Goal: Task Accomplishment & Management: Manage account settings

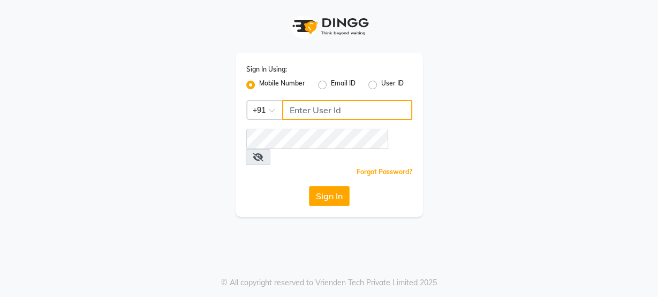
type input "8484868859"
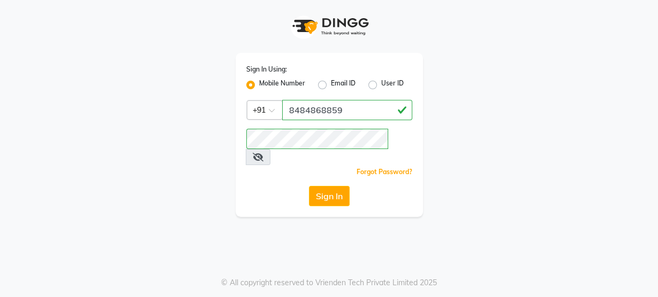
click at [247, 186] on div "Sign In" at bounding box center [329, 196] width 166 height 20
click at [340, 186] on button "Sign In" at bounding box center [329, 196] width 41 height 20
click at [262, 168] on div "Sign In Using: Mobile Number Email ID User ID Country Code × +91 8484868859 Rem…" at bounding box center [328, 135] width 187 height 164
click at [338, 186] on button "Sign In" at bounding box center [329, 196] width 41 height 20
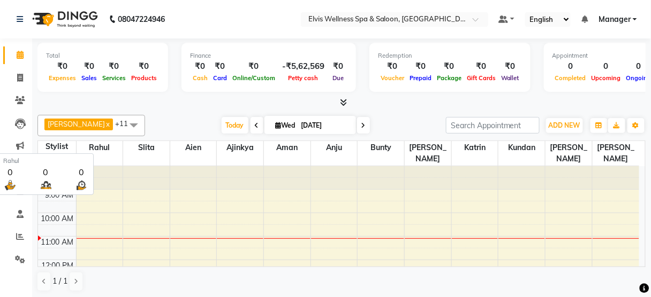
click at [110, 141] on span "Rahul" at bounding box center [100, 147] width 47 height 13
click at [123, 128] on span at bounding box center [133, 125] width 21 height 20
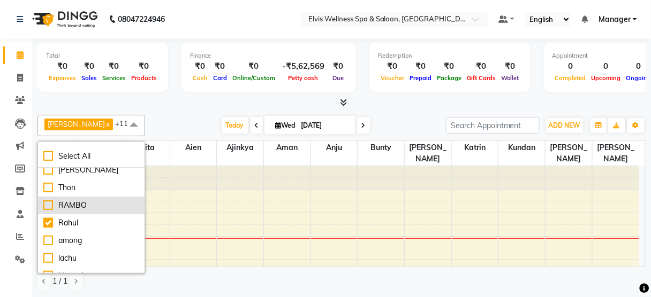
scroll to position [26, 0]
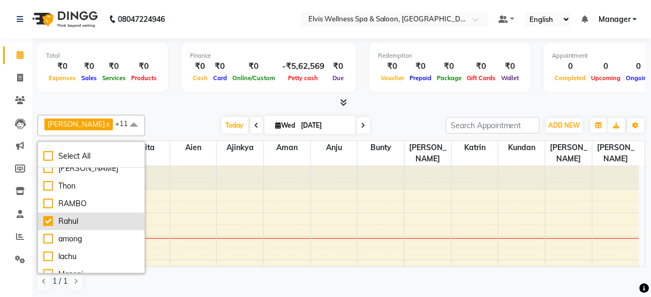
click at [71, 216] on div "Rahul" at bounding box center [91, 221] width 96 height 11
checkbox input "false"
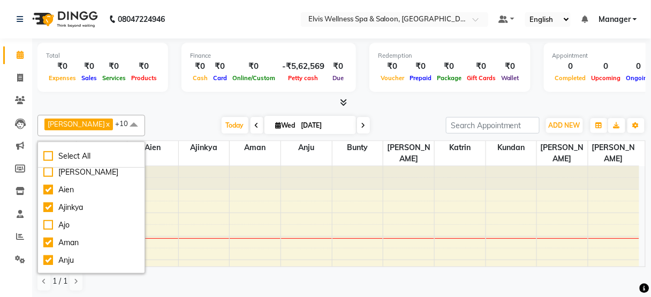
scroll to position [202, 0]
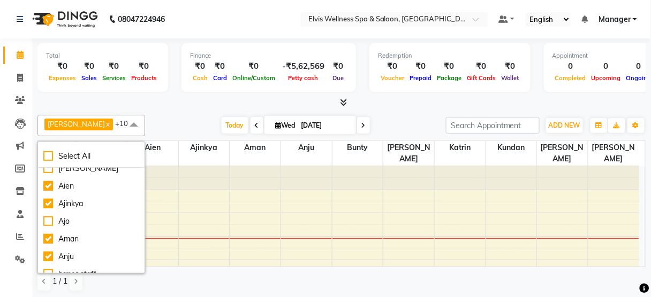
click at [71, 216] on div "Ajo" at bounding box center [91, 221] width 96 height 11
checkbox input "true"
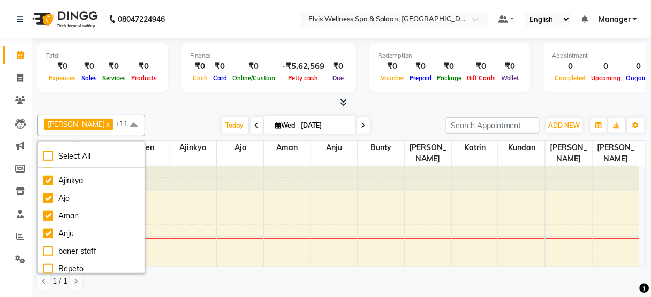
click at [71, 215] on div "Aman" at bounding box center [91, 216] width 96 height 11
checkbox input "false"
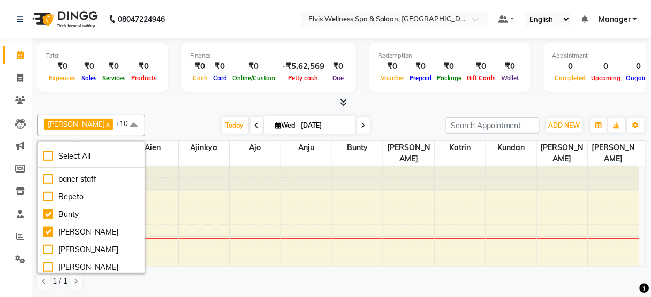
scroll to position [299, 0]
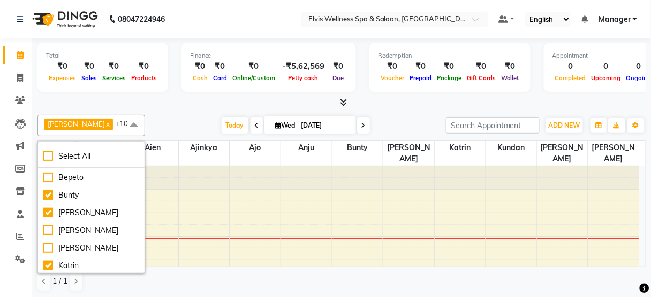
click at [71, 215] on div "[PERSON_NAME]" at bounding box center [91, 213] width 96 height 11
checkbox input "false"
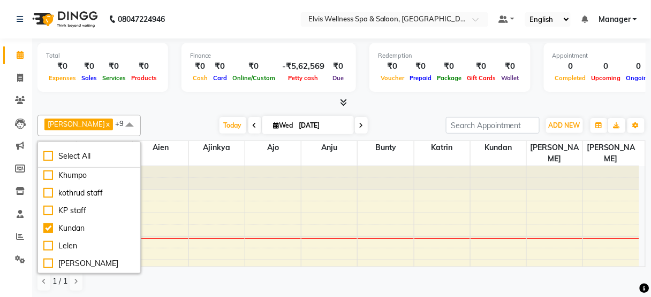
scroll to position [430, 0]
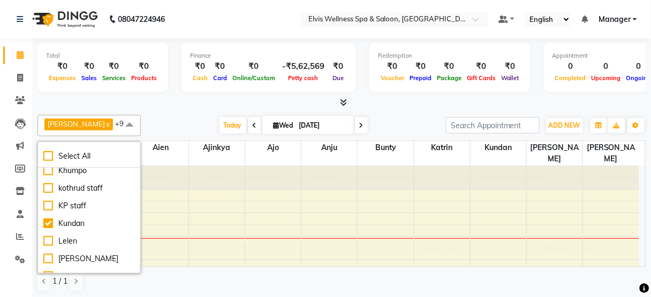
click at [71, 215] on li "Kundan" at bounding box center [89, 224] width 102 height 18
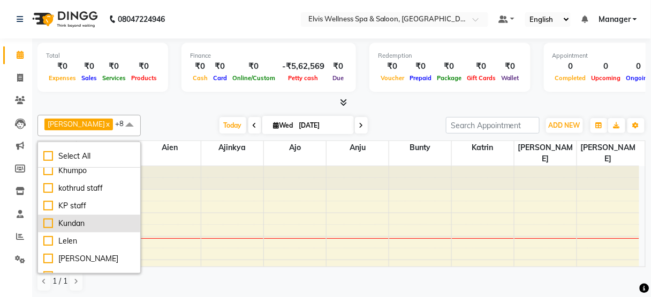
click at [70, 218] on div "Kundan" at bounding box center [88, 223] width 91 height 11
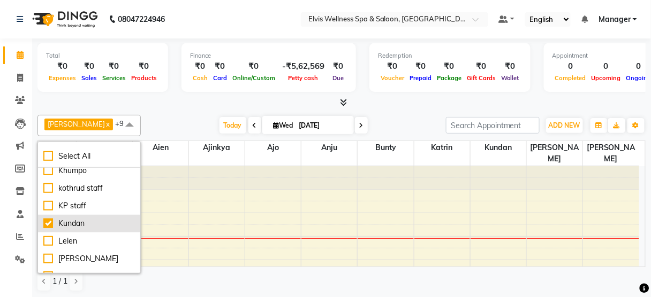
click at [70, 218] on div "Kundan" at bounding box center [88, 223] width 91 height 11
checkbox input "false"
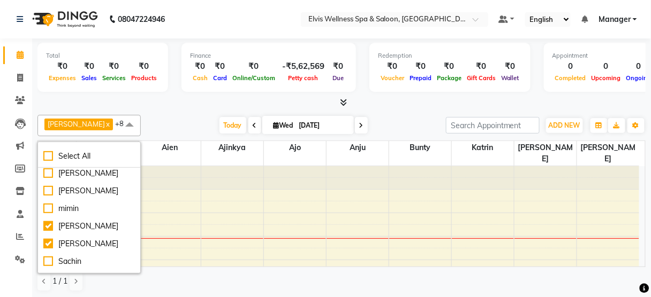
scroll to position [520, 0]
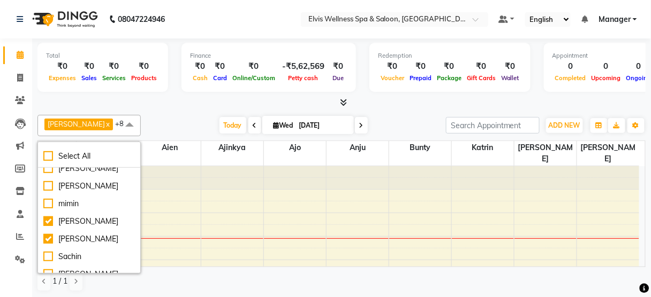
click at [70, 217] on div "[PERSON_NAME]" at bounding box center [88, 221] width 91 height 11
checkbox input "false"
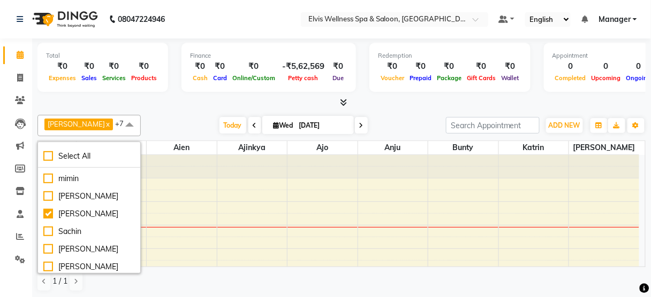
scroll to position [546, 0]
click at [70, 217] on li "[PERSON_NAME]" at bounding box center [89, 214] width 102 height 18
checkbox input "false"
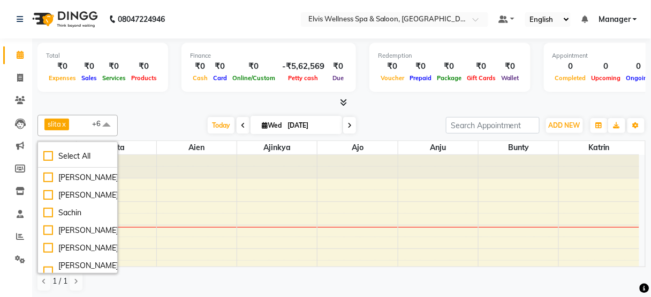
scroll to position [565, 0]
click at [70, 217] on li "Sachin" at bounding box center [77, 212] width 79 height 18
checkbox input "true"
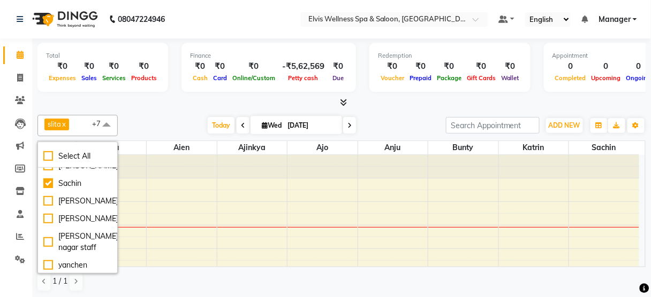
scroll to position [594, 0]
click at [70, 217] on div "[PERSON_NAME]" at bounding box center [77, 217] width 68 height 11
checkbox input "true"
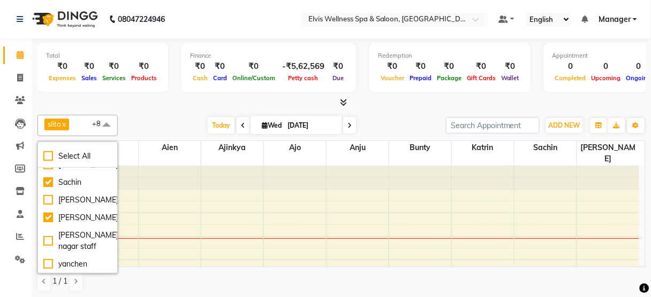
scroll to position [0, 0]
click at [137, 125] on div "Today Wed 03-09-2025" at bounding box center [281, 126] width 317 height 16
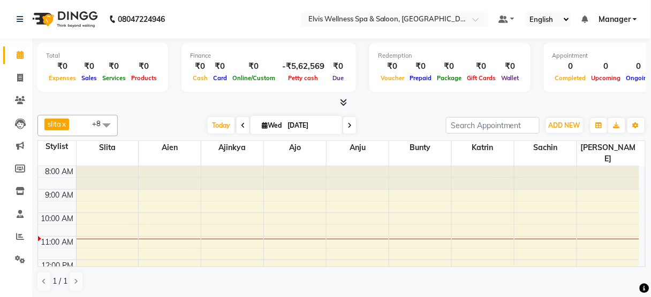
click at [241, 123] on icon at bounding box center [243, 126] width 4 height 6
type input "02-09-2025"
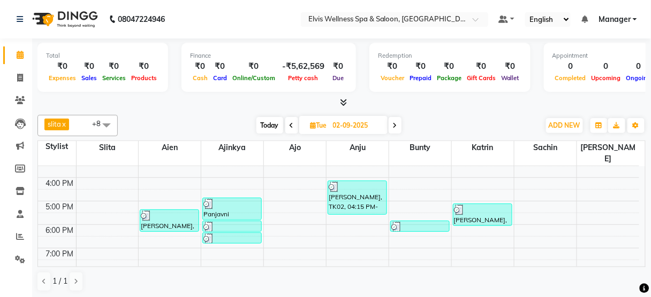
scroll to position [175, 0]
click at [100, 125] on span at bounding box center [106, 125] width 21 height 20
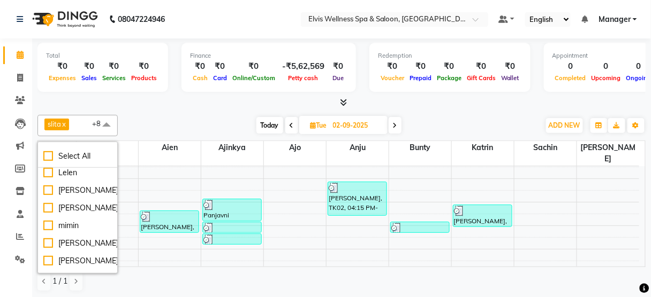
scroll to position [542, 0]
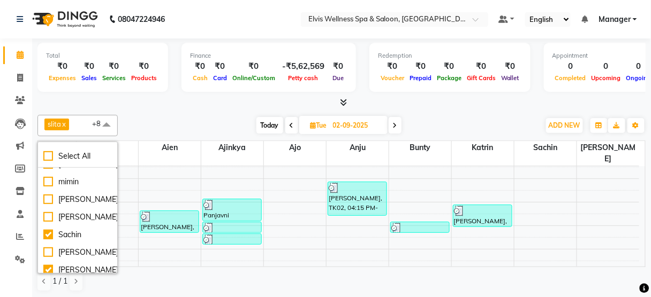
click at [82, 222] on li "[PERSON_NAME]" at bounding box center [77, 218] width 79 height 18
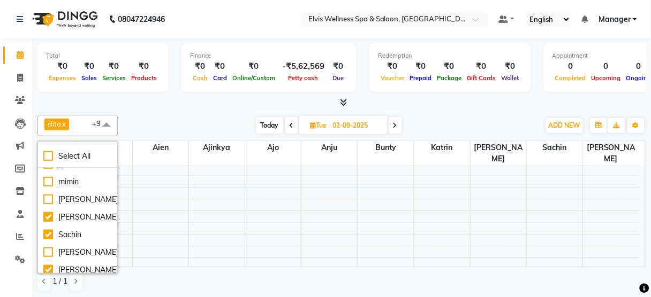
scroll to position [59, 0]
click at [68, 216] on div "[PERSON_NAME]" at bounding box center [77, 217] width 68 height 11
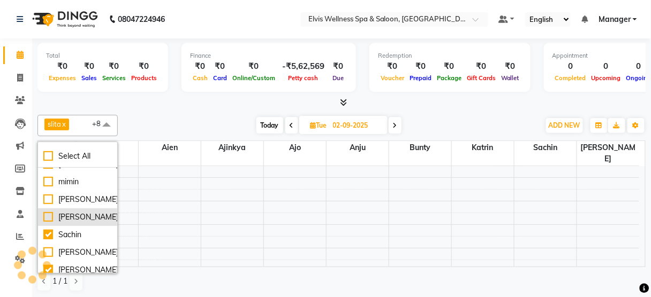
checkbox input "false"
click at [274, 128] on span "Today" at bounding box center [269, 125] width 27 height 17
type input "[DATE]"
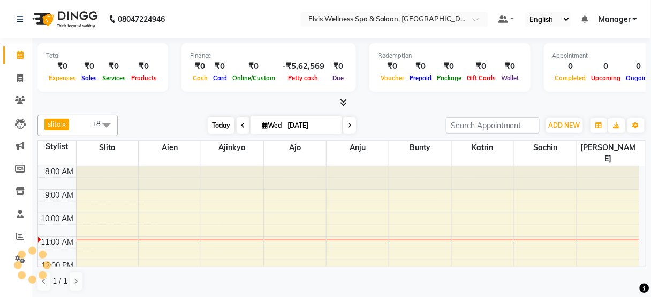
scroll to position [70, 0]
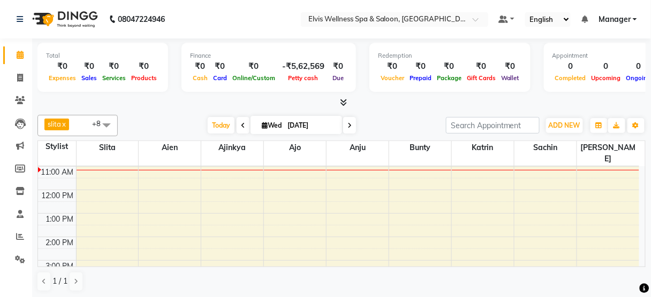
click at [105, 127] on span at bounding box center [106, 125] width 21 height 20
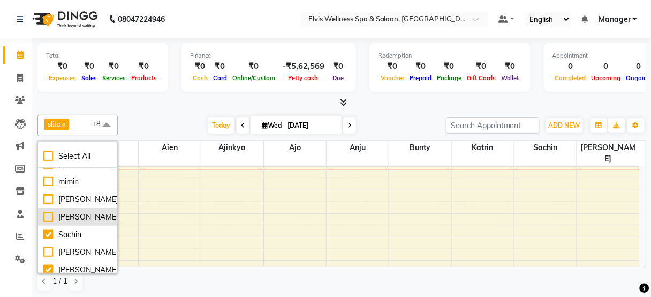
click at [76, 218] on div "[PERSON_NAME]" at bounding box center [77, 217] width 68 height 11
checkbox input "true"
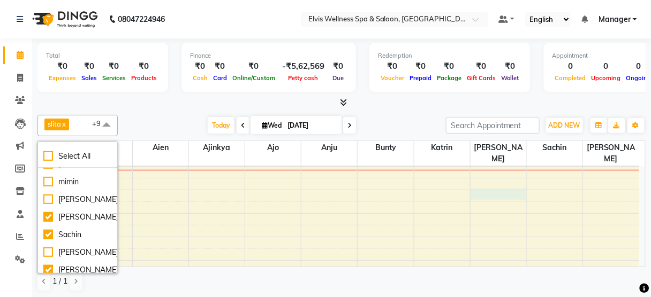
click at [497, 202] on td at bounding box center [357, 208] width 563 height 12
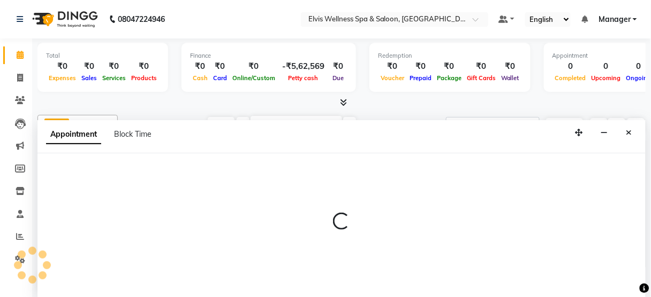
scroll to position [0, 0]
select select "45633"
select select "tentative"
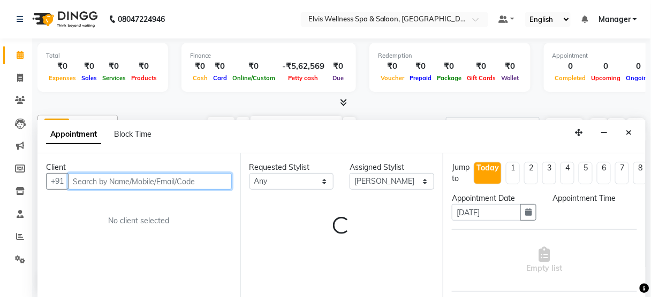
select select "720"
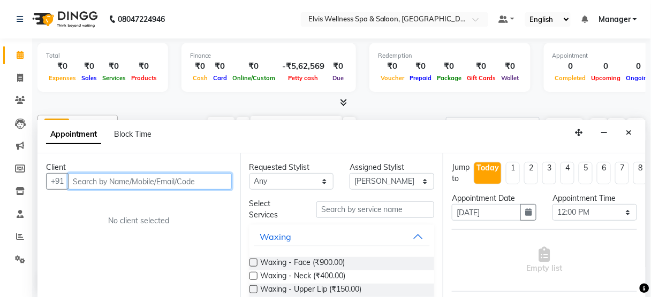
click at [111, 184] on input "text" at bounding box center [150, 181] width 164 height 17
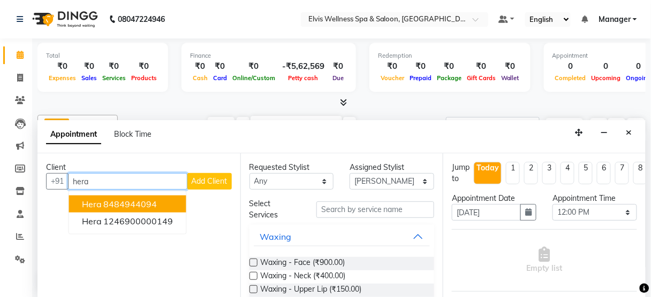
click at [120, 201] on ngb-highlight "8484944094" at bounding box center [131, 204] width 54 height 11
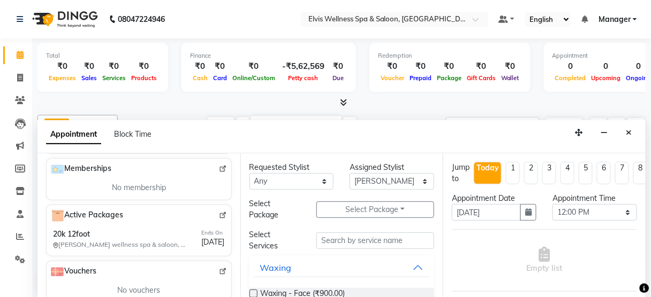
scroll to position [382, 0]
type input "8484944094"
click at [219, 211] on img at bounding box center [223, 215] width 8 height 8
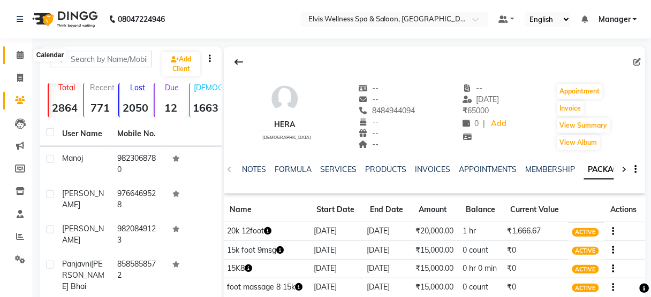
click at [17, 56] on icon at bounding box center [20, 55] width 7 height 8
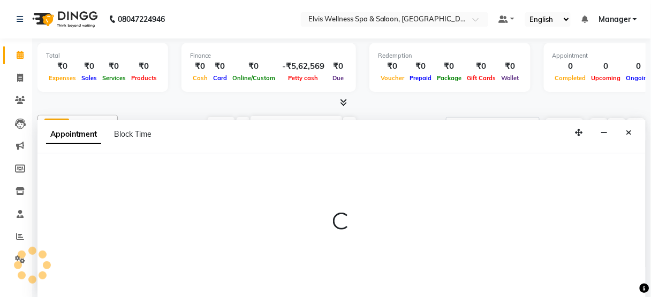
select select "45633"
select select "570"
select select "tentative"
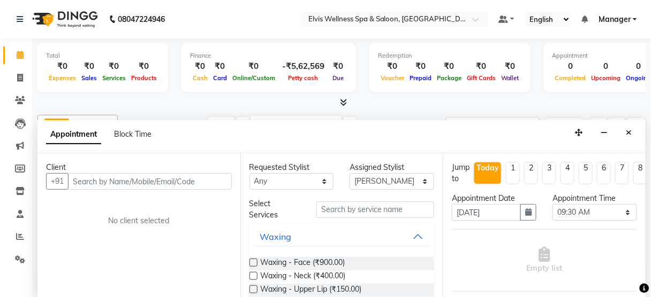
click at [157, 181] on input "text" at bounding box center [150, 181] width 164 height 17
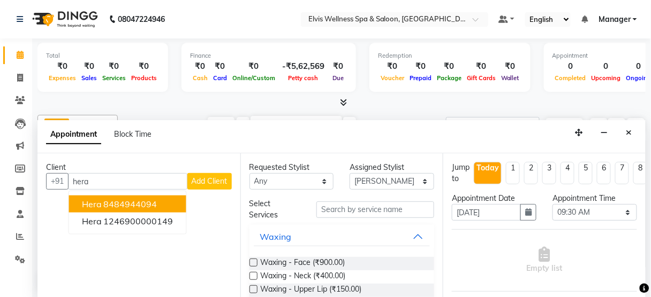
click at [125, 201] on ngb-highlight "8484944094" at bounding box center [131, 204] width 54 height 11
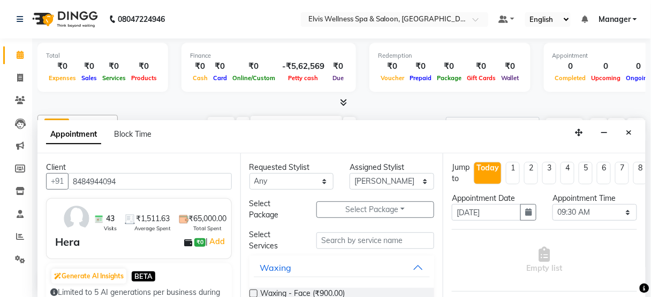
type input "8484944094"
click at [331, 241] on input "text" at bounding box center [375, 241] width 118 height 17
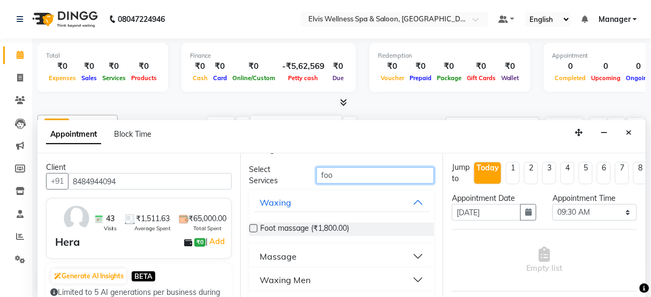
scroll to position [66, 0]
type input "foo"
click at [291, 254] on div "Massage" at bounding box center [278, 256] width 37 height 13
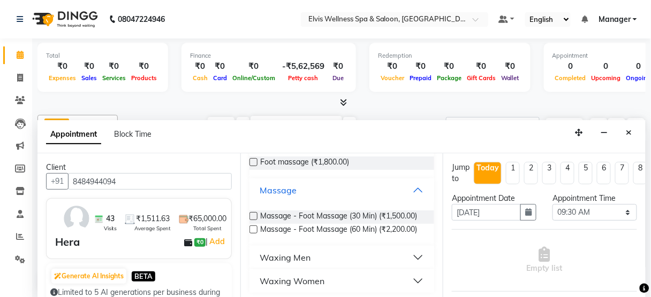
scroll to position [134, 0]
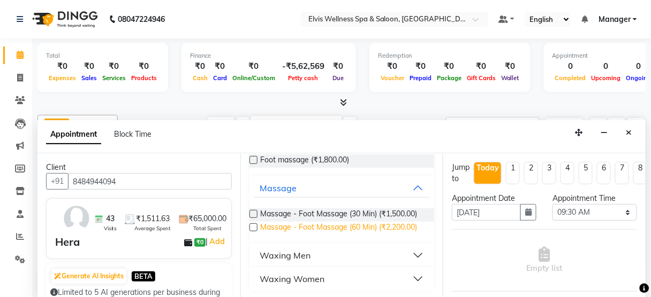
click at [342, 226] on span "Massage - Foot Massage (60 Min) (₹2,200.00)" at bounding box center [339, 228] width 157 height 13
checkbox input "false"
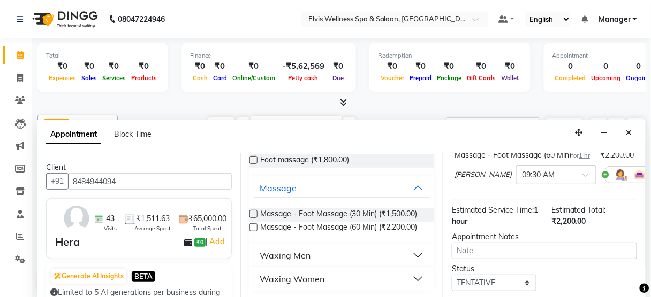
scroll to position [86, 0]
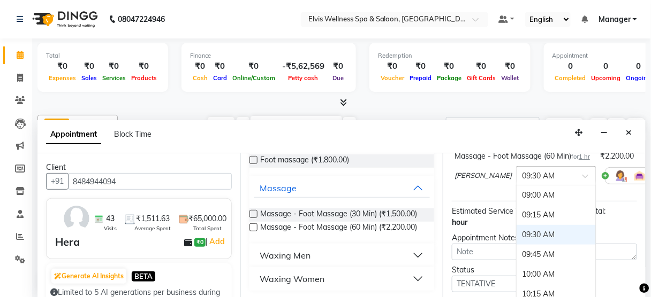
click at [539, 181] on div at bounding box center [555, 175] width 79 height 11
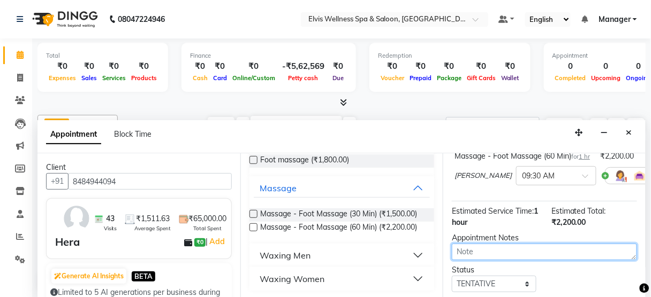
click at [586, 257] on textarea at bounding box center [544, 252] width 185 height 17
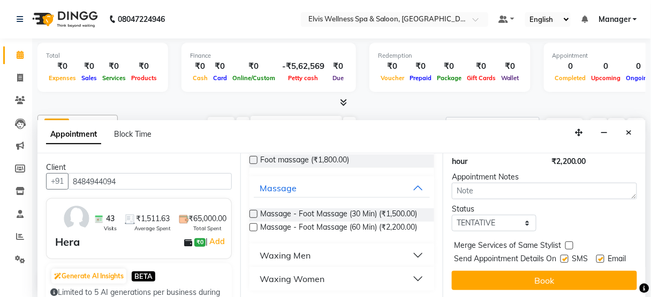
click at [561, 255] on label at bounding box center [564, 259] width 8 height 8
click at [561, 257] on input "checkbox" at bounding box center [563, 260] width 7 height 7
checkbox input "false"
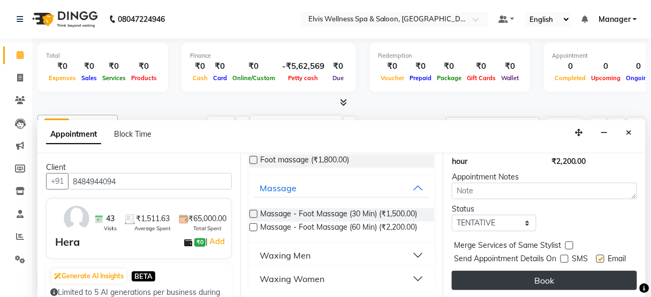
click at [552, 271] on button "Book" at bounding box center [544, 280] width 185 height 19
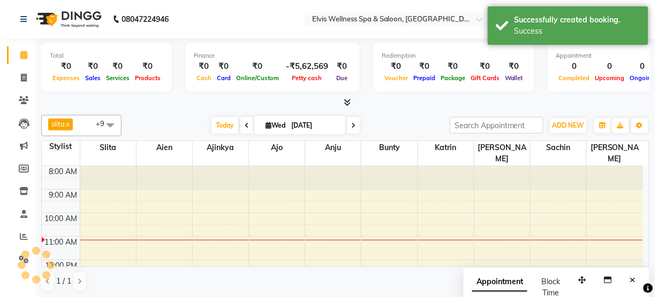
scroll to position [0, 0]
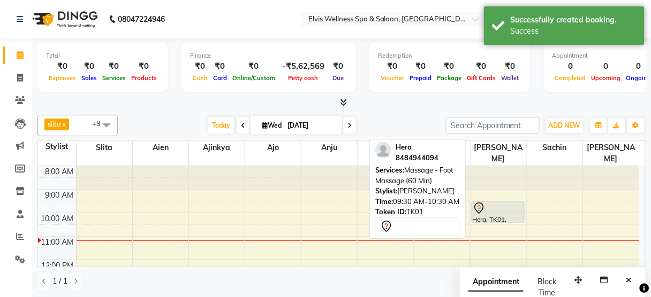
click at [507, 206] on div "Hera, TK01, 09:30 AM-10:30 AM, Massage - Foot Massage (60 Min)" at bounding box center [498, 212] width 52 height 21
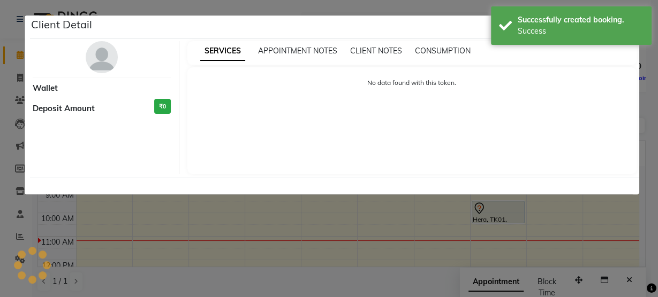
select select "7"
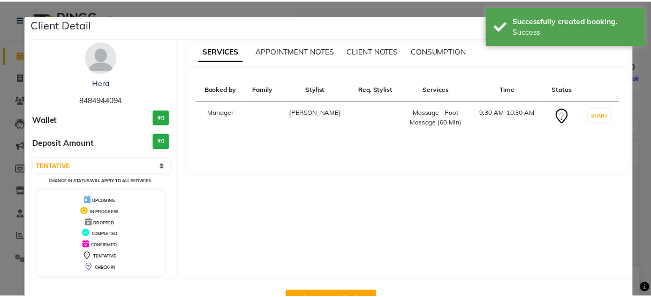
scroll to position [35, 0]
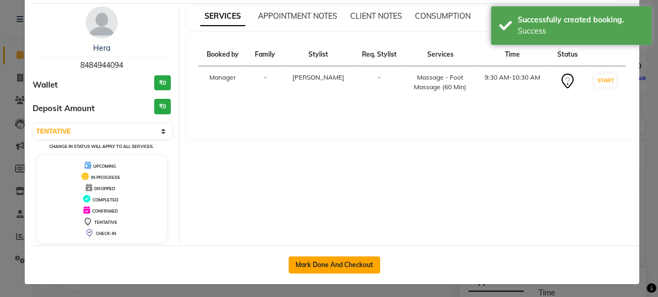
click at [340, 264] on button "Mark Done And Checkout" at bounding box center [333, 265] width 91 height 17
select select "5733"
select select "service"
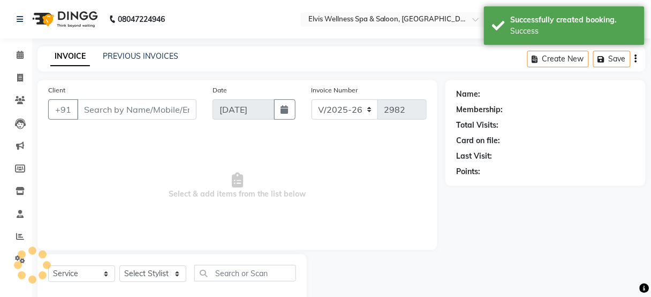
type input "8484944094"
select select "45633"
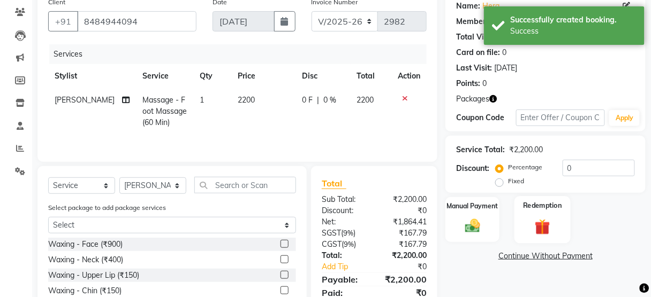
click at [540, 226] on img at bounding box center [542, 226] width 25 height 19
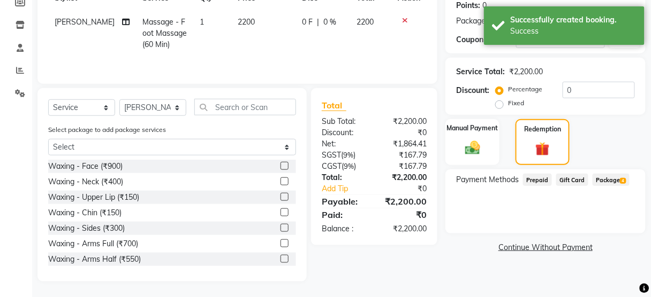
click at [613, 179] on span "Package 4" at bounding box center [610, 180] width 37 height 12
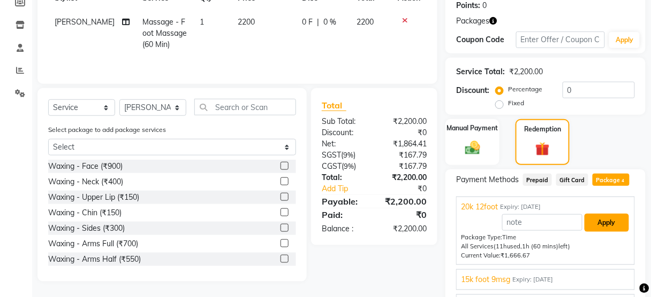
click at [602, 221] on button "Apply" at bounding box center [606, 223] width 44 height 18
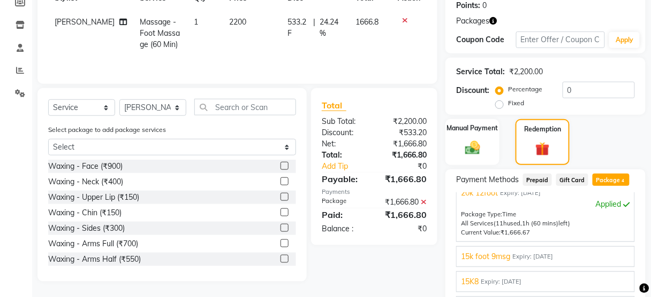
scroll to position [286, 0]
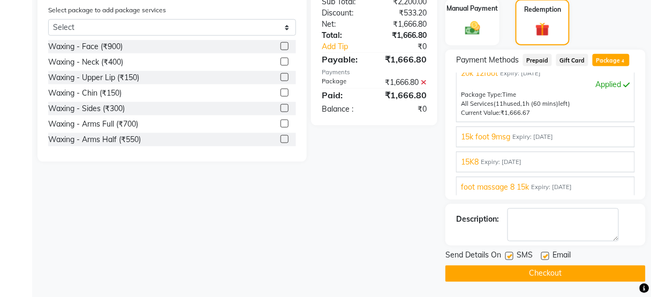
click at [510, 255] on label at bounding box center [509, 257] width 8 height 8
click at [510, 255] on input "checkbox" at bounding box center [508, 257] width 7 height 7
checkbox input "false"
click at [511, 271] on button "Checkout" at bounding box center [545, 274] width 200 height 17
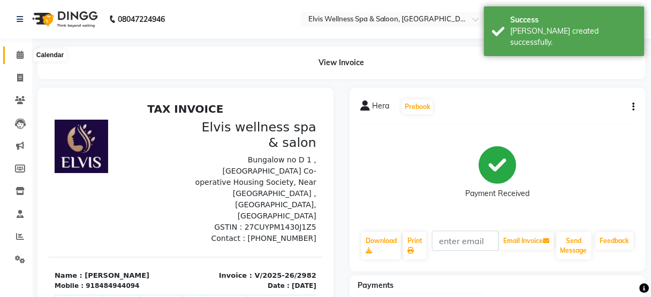
click at [14, 56] on span at bounding box center [20, 55] width 19 height 12
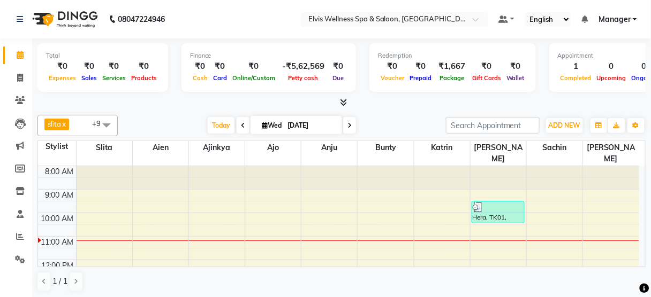
click at [96, 120] on span at bounding box center [106, 125] width 21 height 20
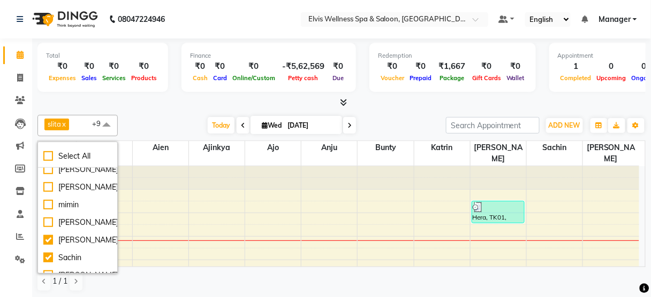
scroll to position [538, 0]
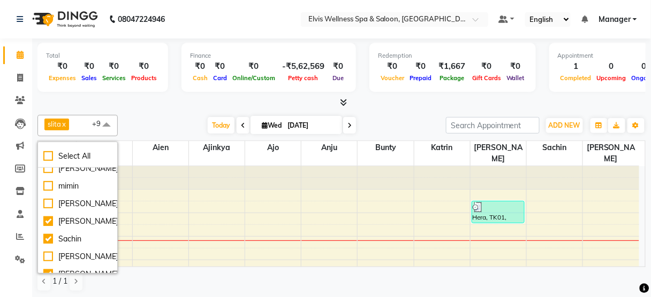
click at [75, 231] on li "Sachin" at bounding box center [77, 240] width 79 height 18
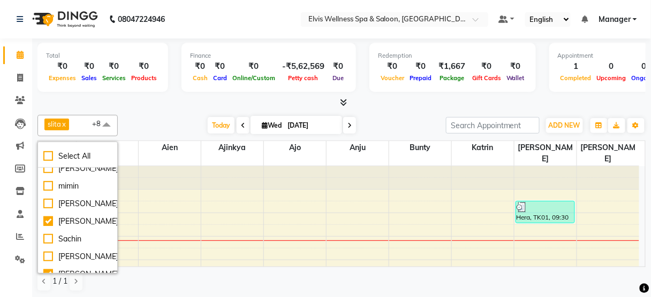
click at [75, 231] on li "Sachin" at bounding box center [77, 240] width 79 height 18
checkbox input "true"
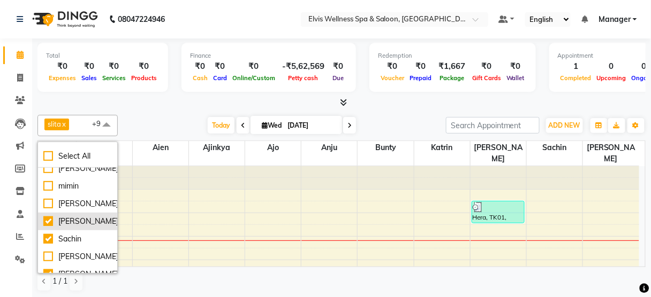
click at [74, 224] on div "[PERSON_NAME]" at bounding box center [77, 221] width 68 height 11
checkbox input "false"
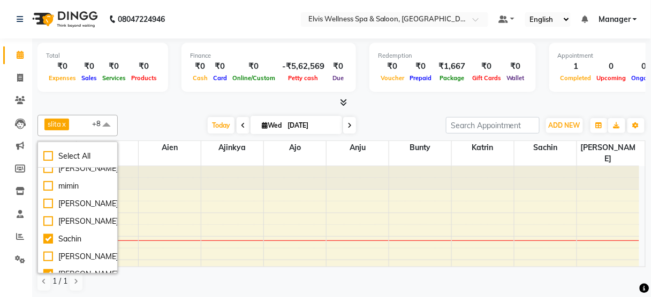
click at [149, 102] on div at bounding box center [341, 102] width 608 height 11
